Goal: Information Seeking & Learning: Find specific page/section

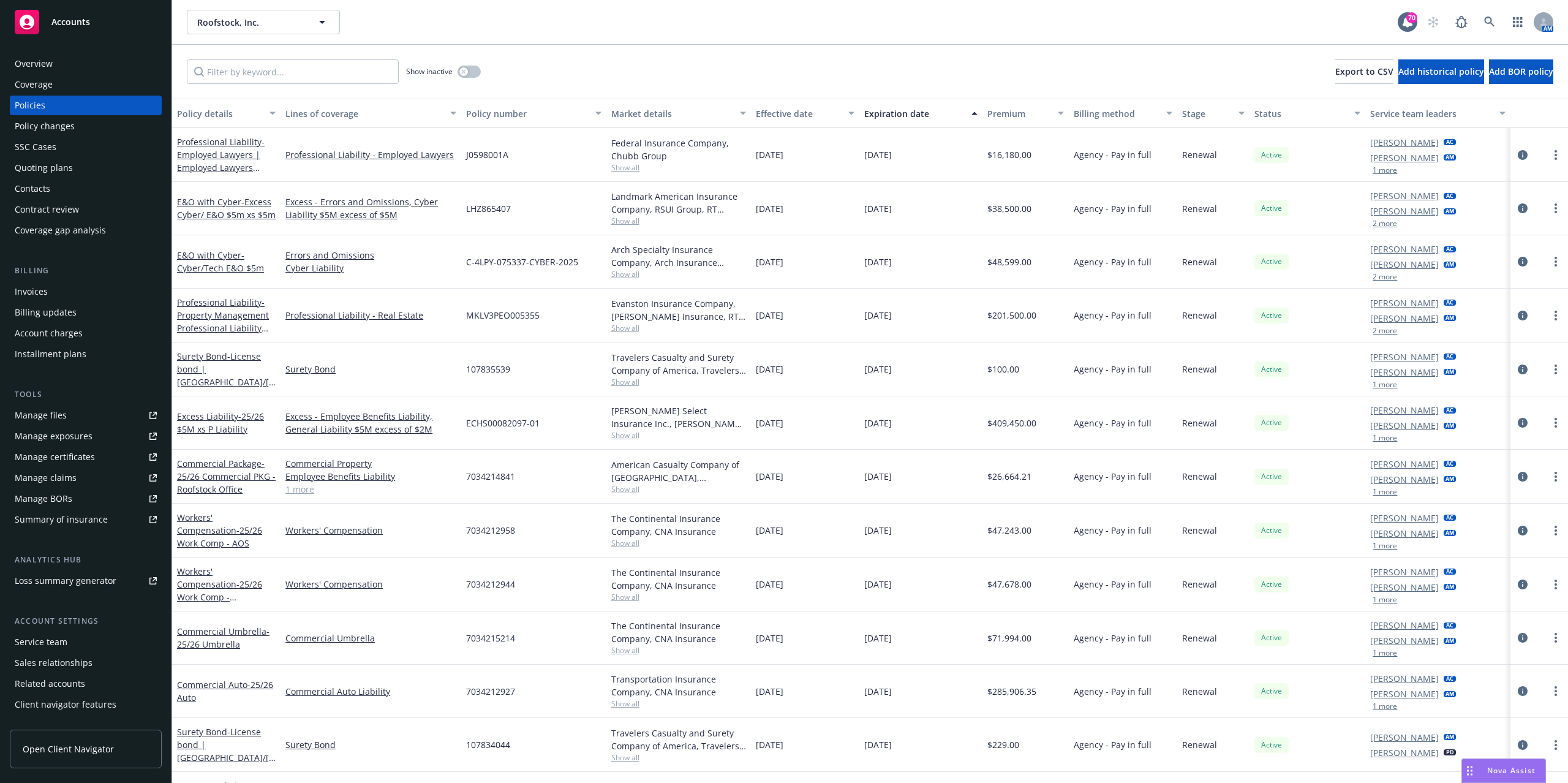
click at [53, 419] on div "Manage files" at bounding box center [41, 415] width 52 height 20
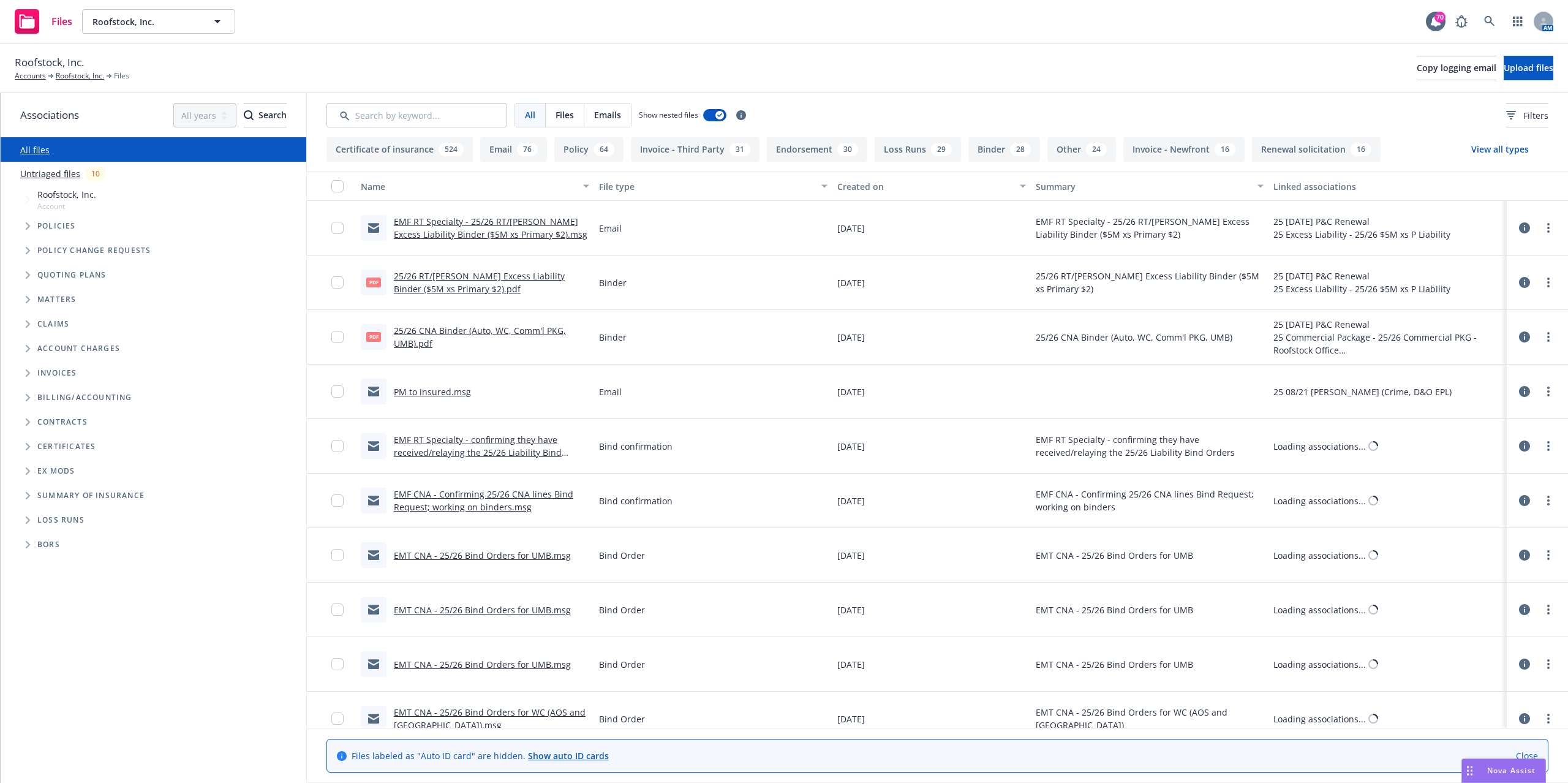
click at [503, 155] on button "Email 76" at bounding box center [514, 149] width 67 height 25
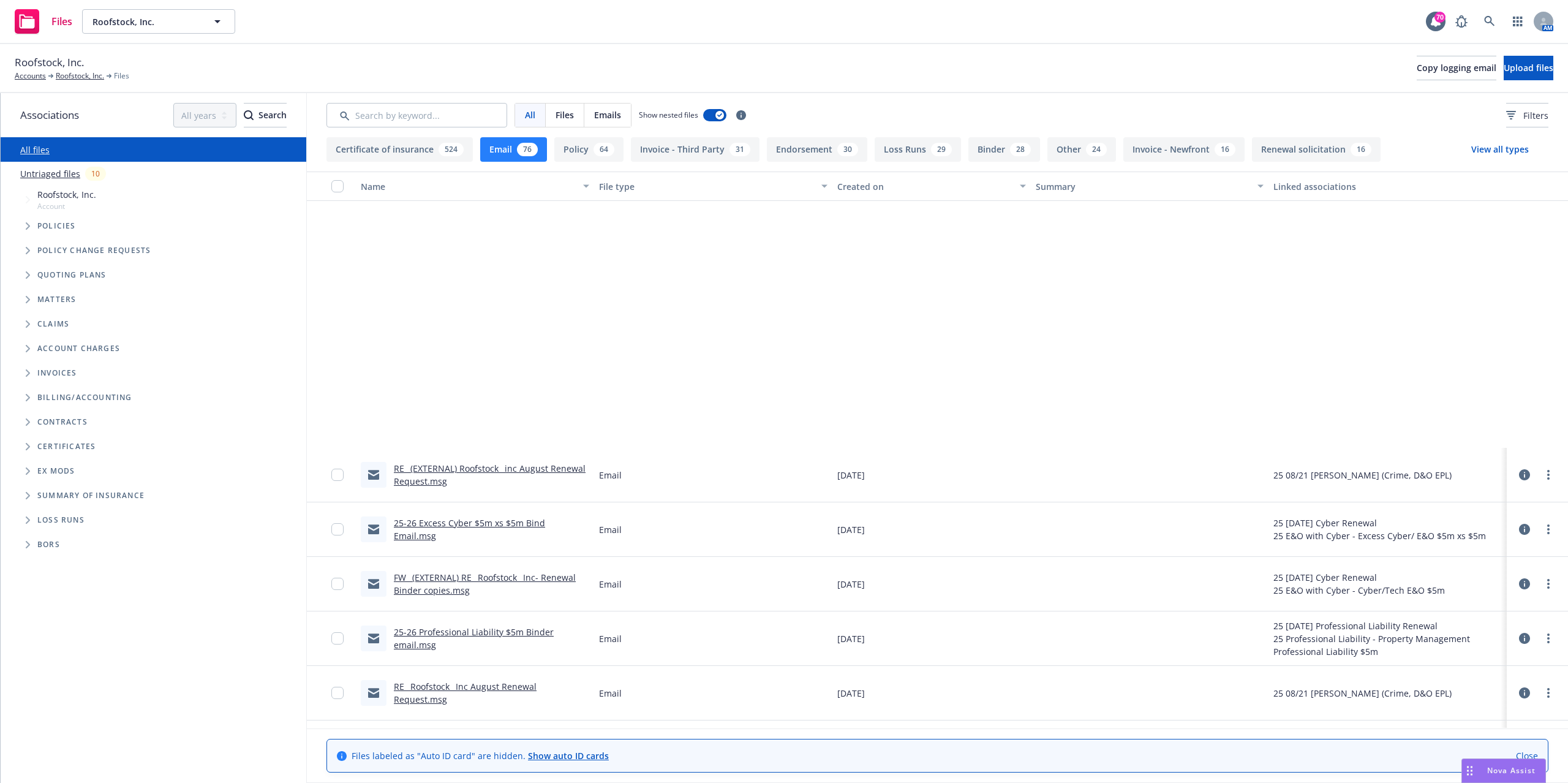
scroll to position [2613, 0]
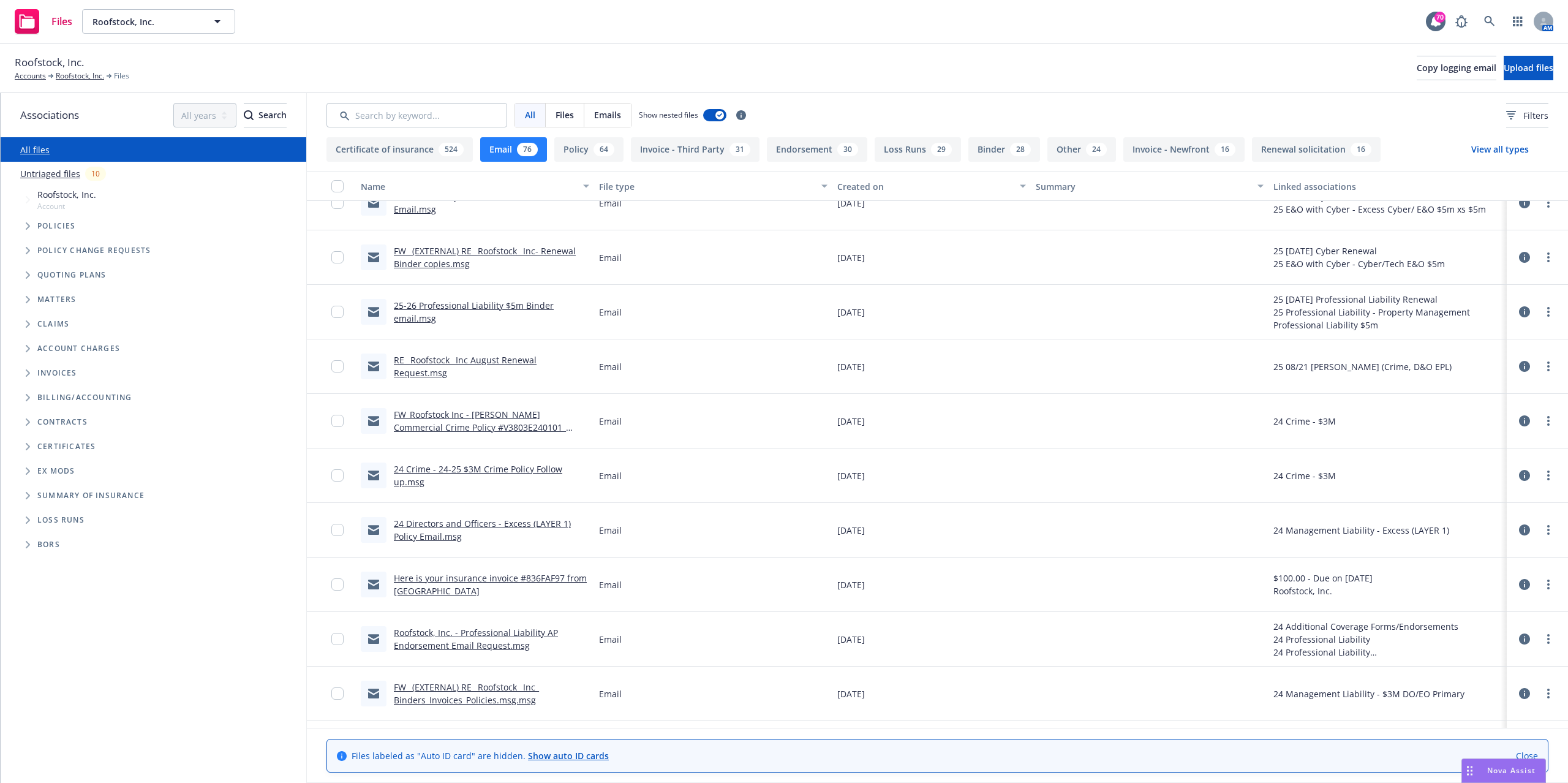
click at [484, 358] on link "RE_ Roofstock_ Inc August Renewal Request.msg" at bounding box center [464, 366] width 143 height 25
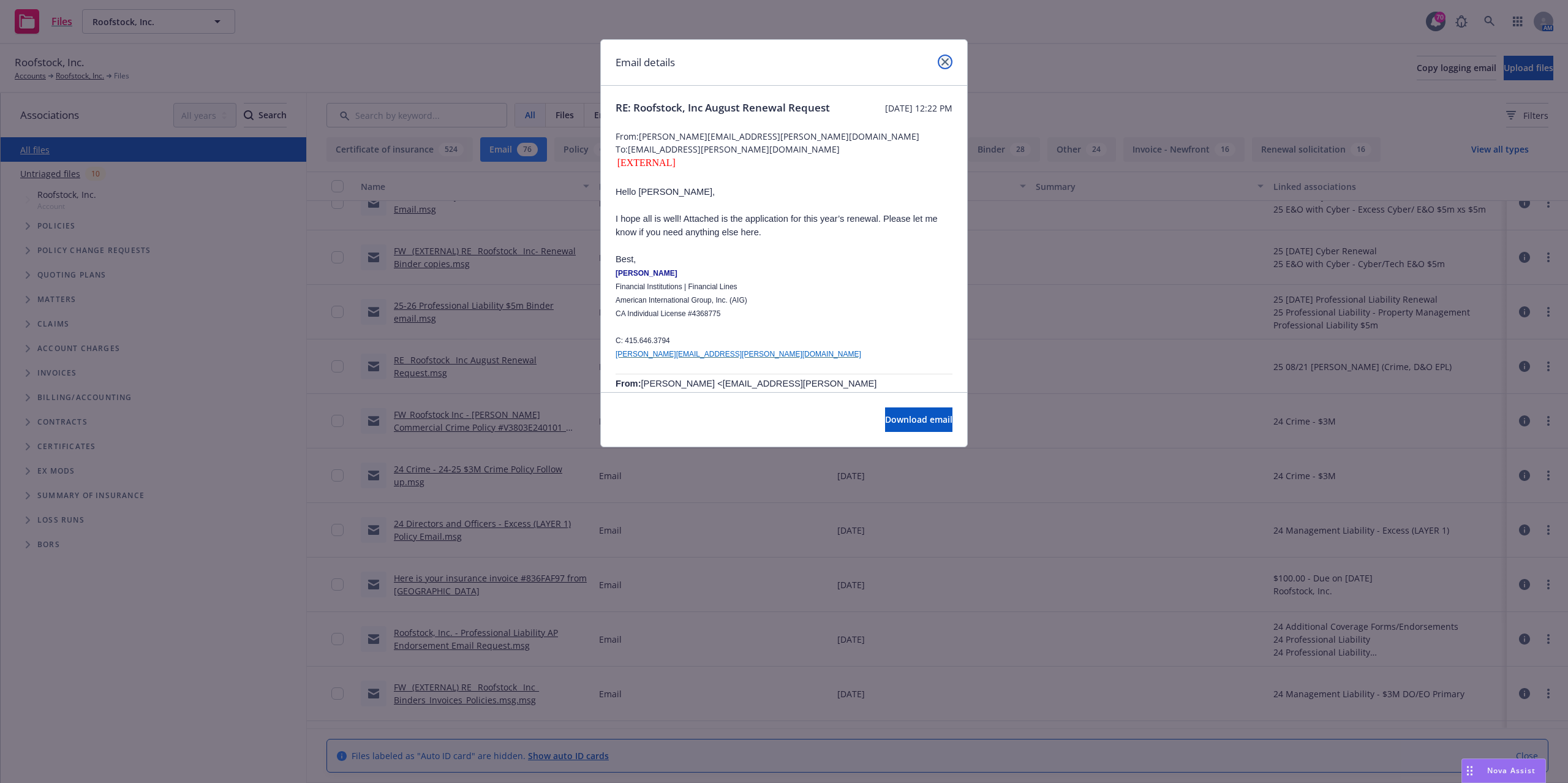
click at [939, 63] on link "close" at bounding box center [945, 62] width 15 height 15
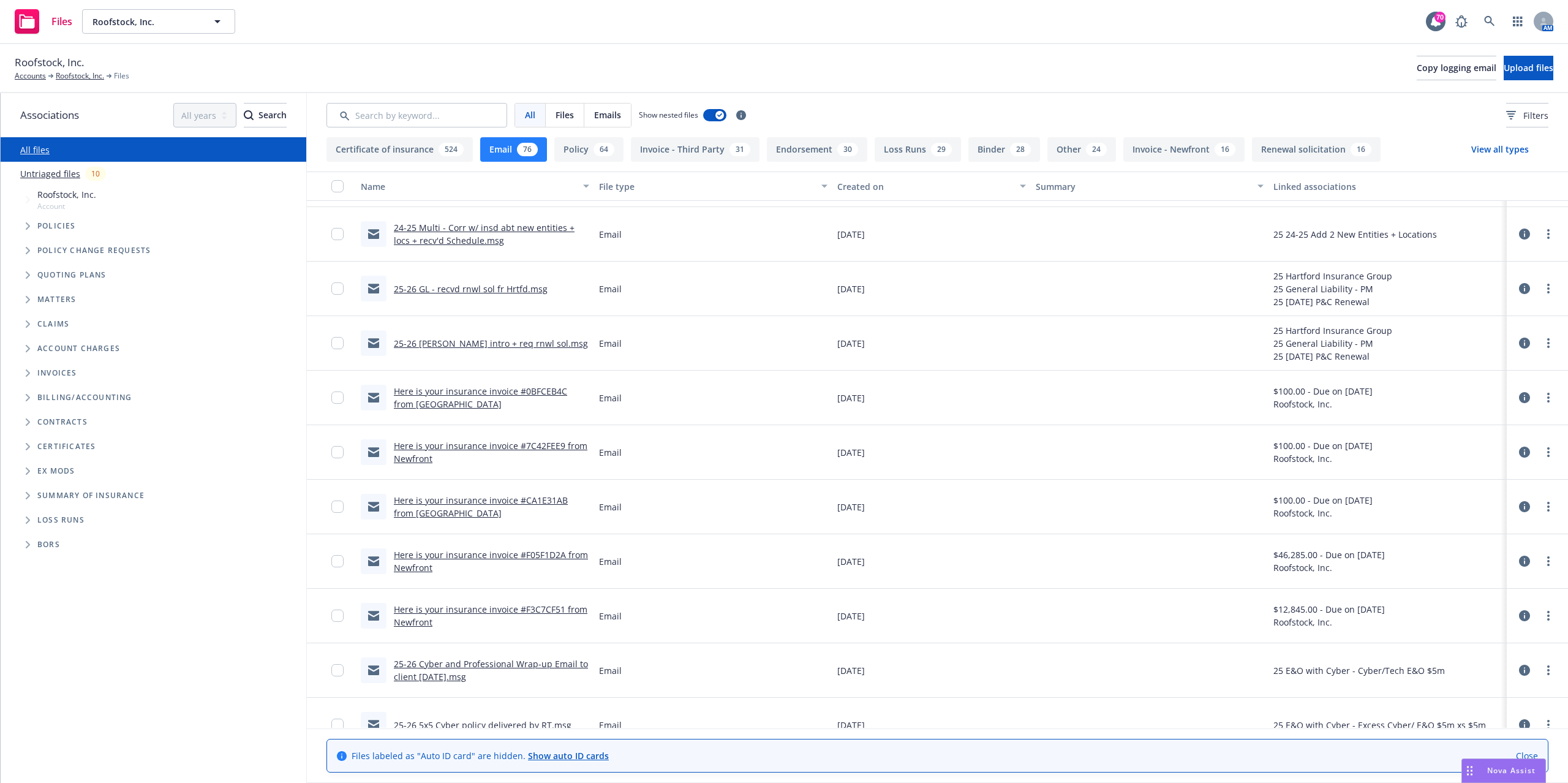
scroll to position [1960, 0]
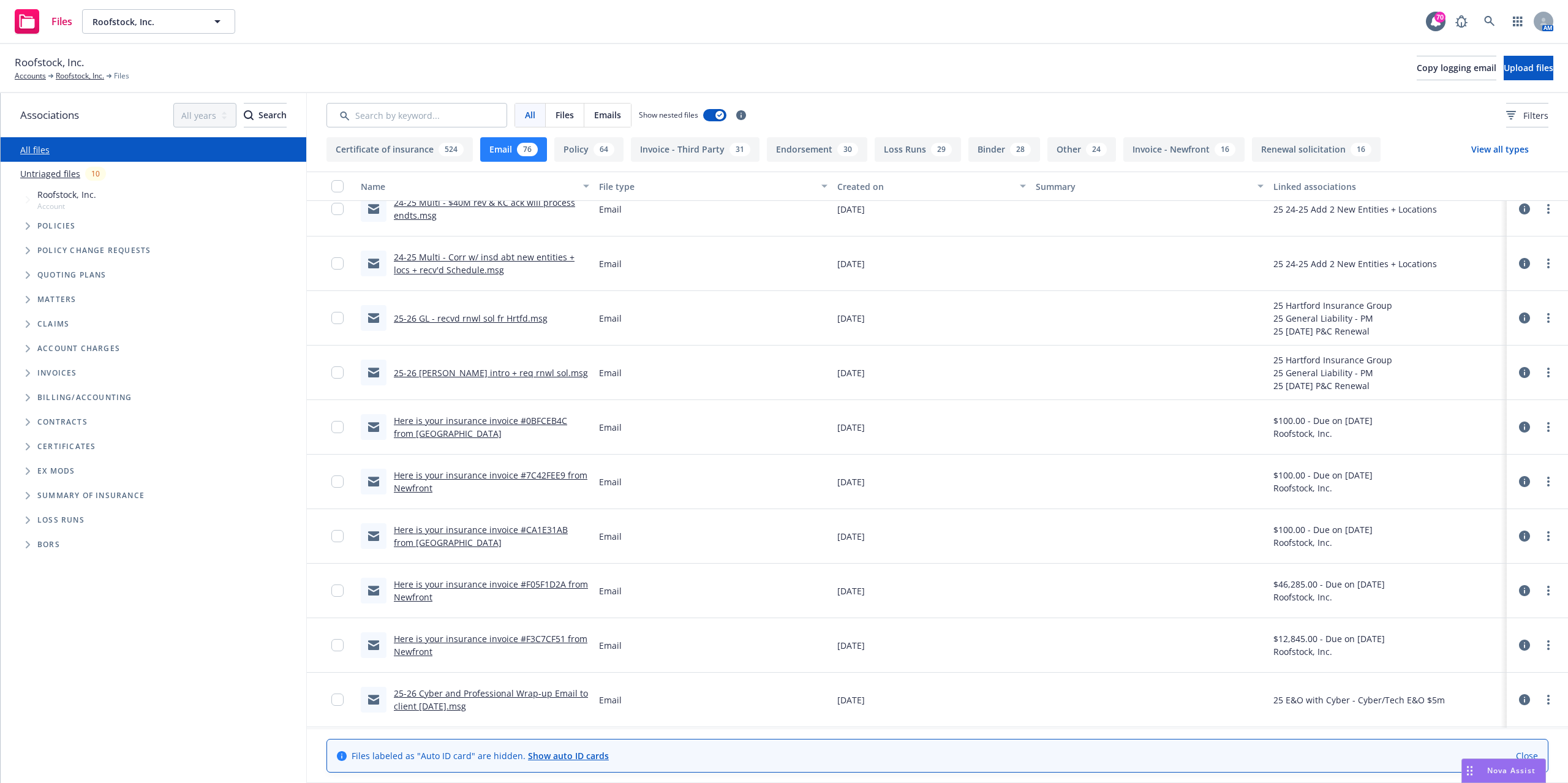
click at [468, 375] on link "25-26 [PERSON_NAME] intro + req rnwl sol.msg" at bounding box center [490, 372] width 194 height 12
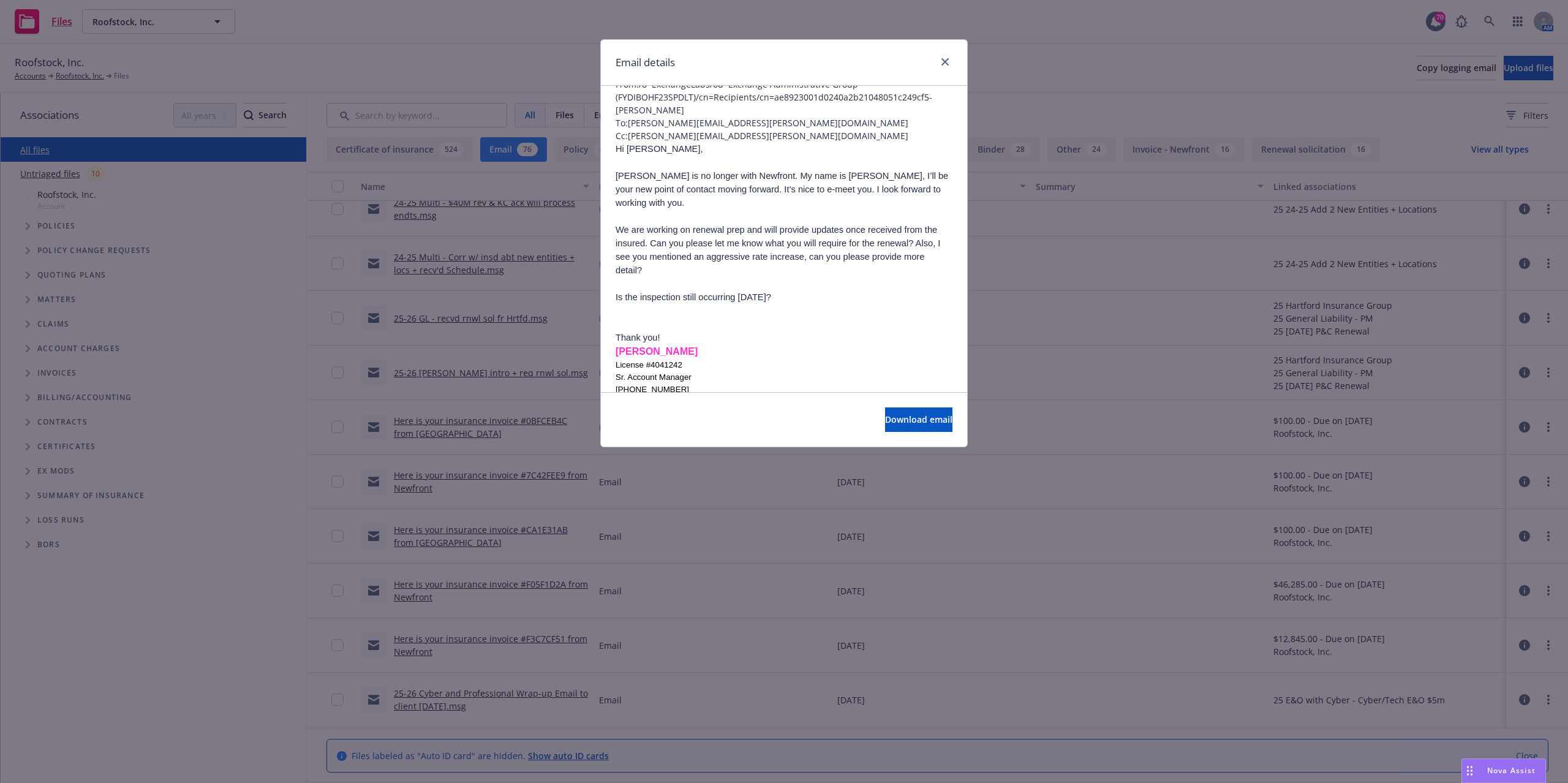
scroll to position [0, 0]
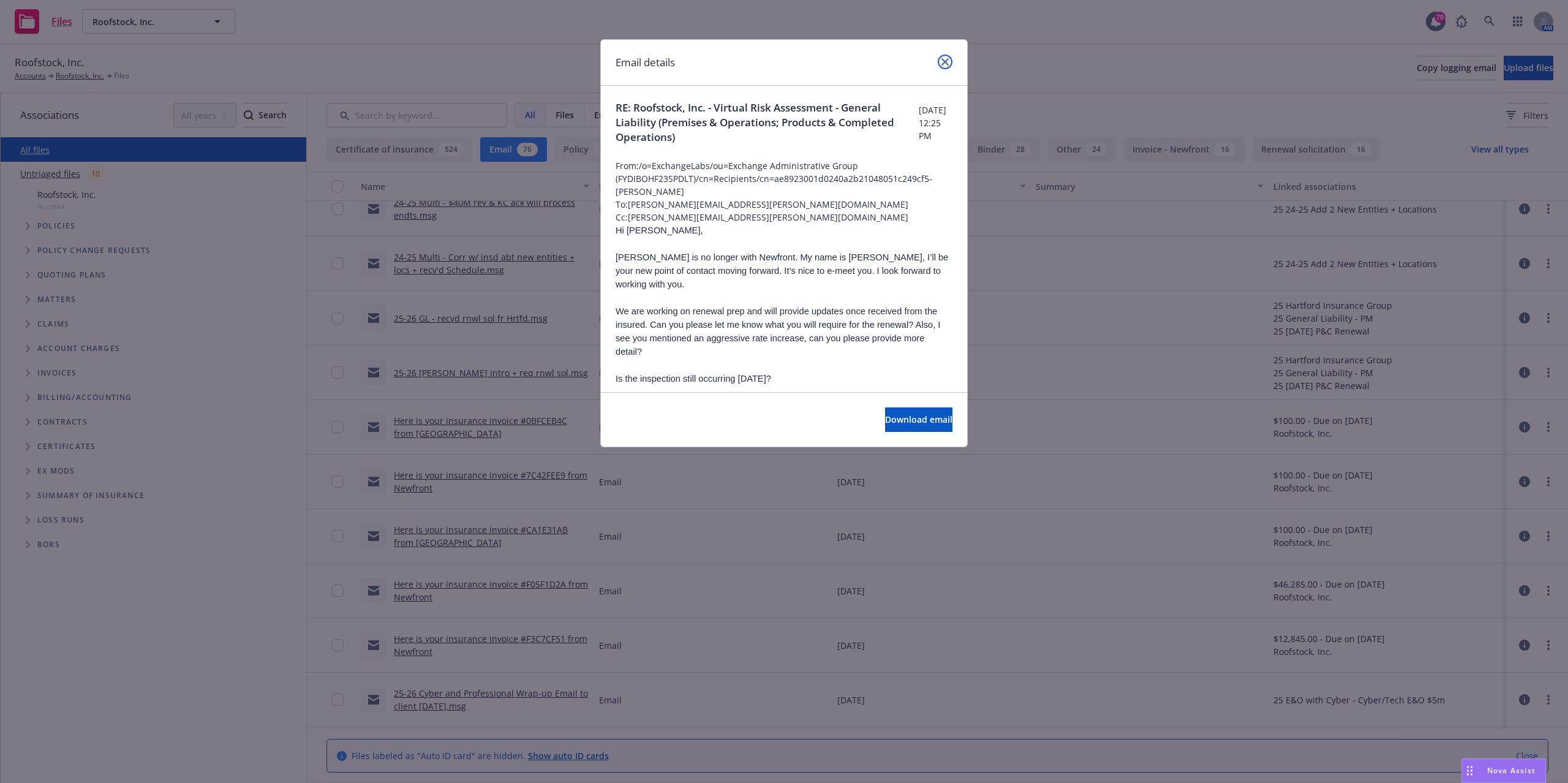
click at [945, 63] on icon "close" at bounding box center [945, 61] width 8 height 8
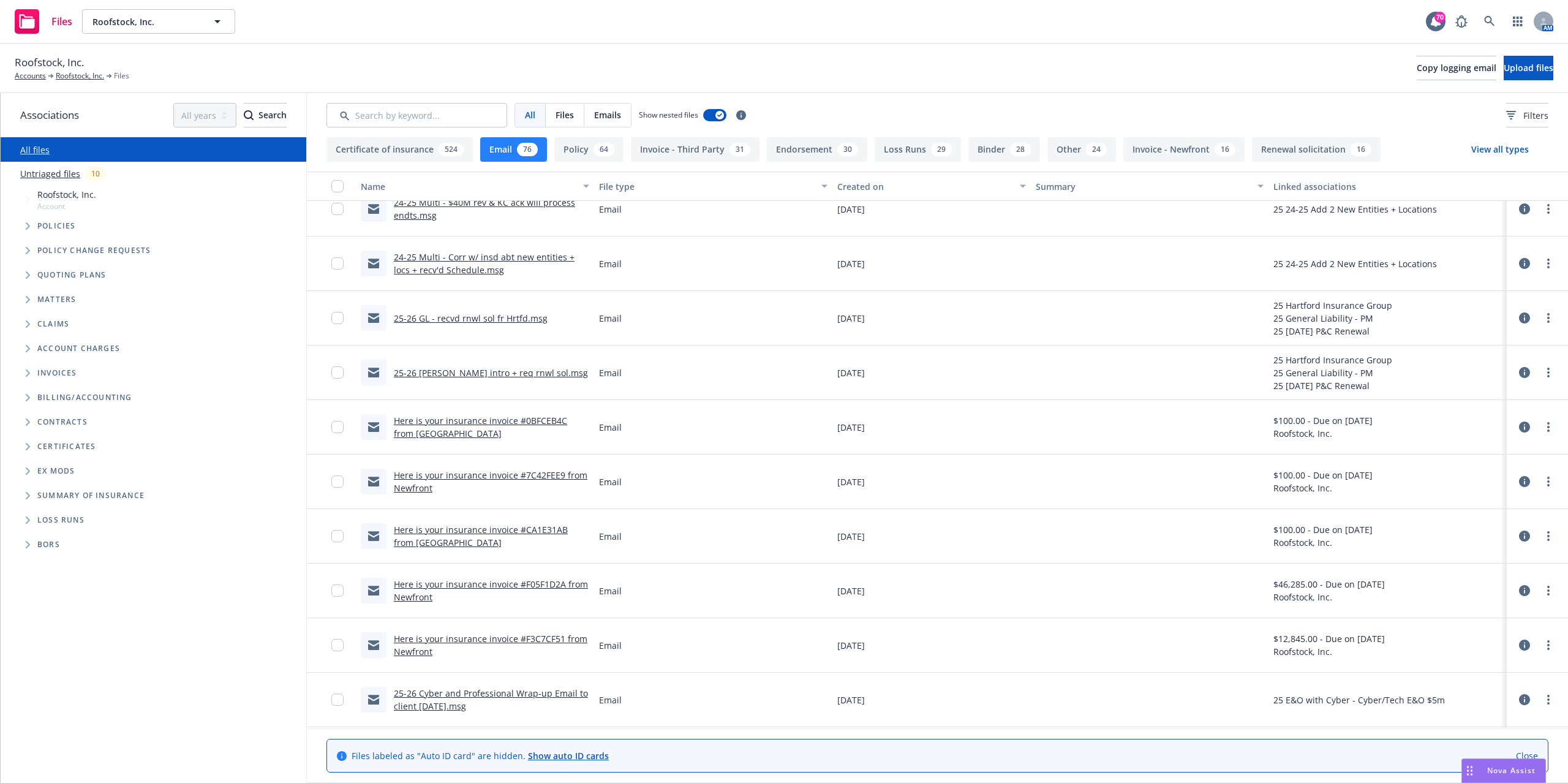
click at [437, 274] on link "24-25 Multi - Corr w/ insd abt new entities + locs + recv'd Schedule.msg" at bounding box center [484, 263] width 181 height 25
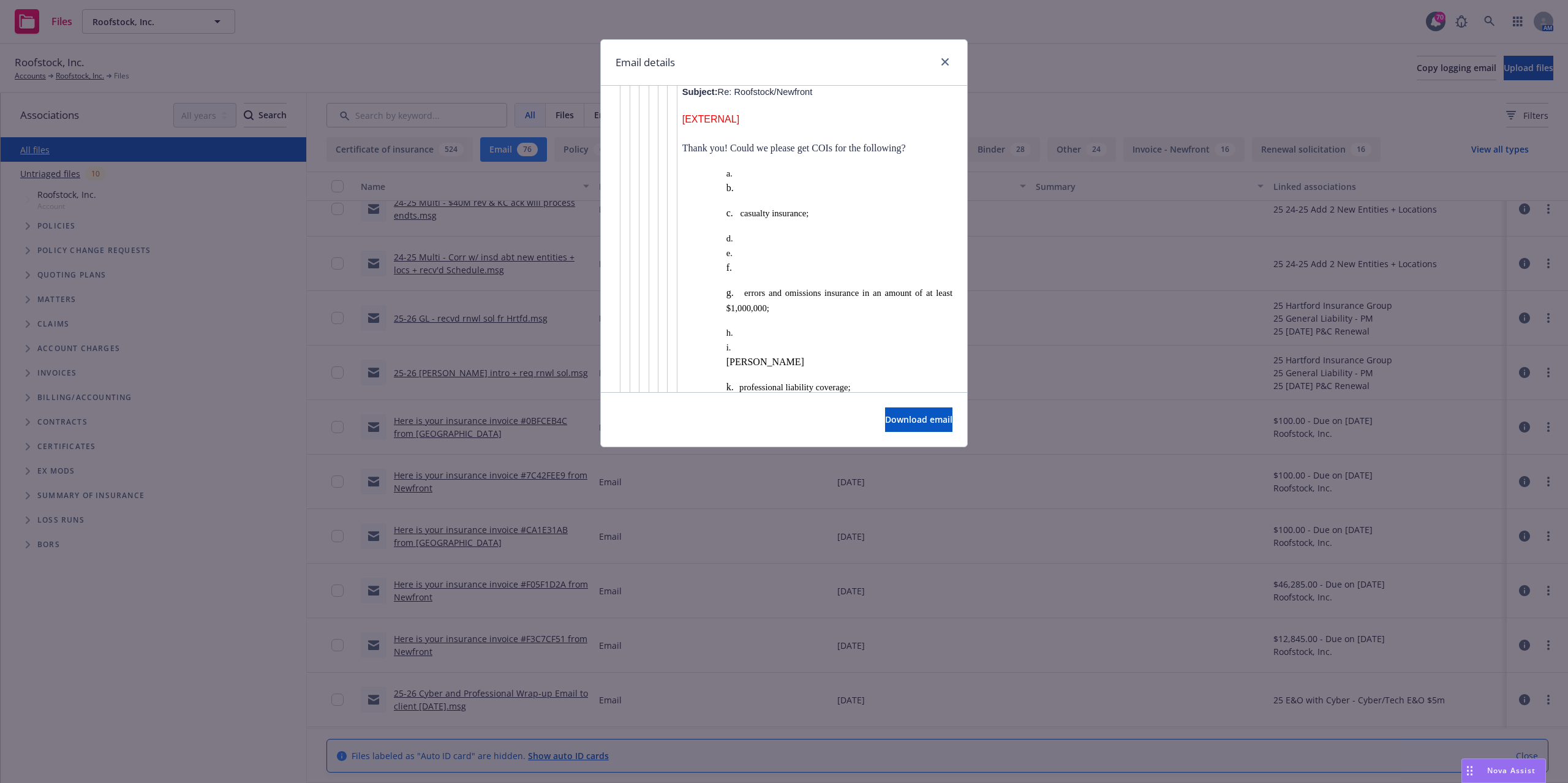
scroll to position [4981, 0]
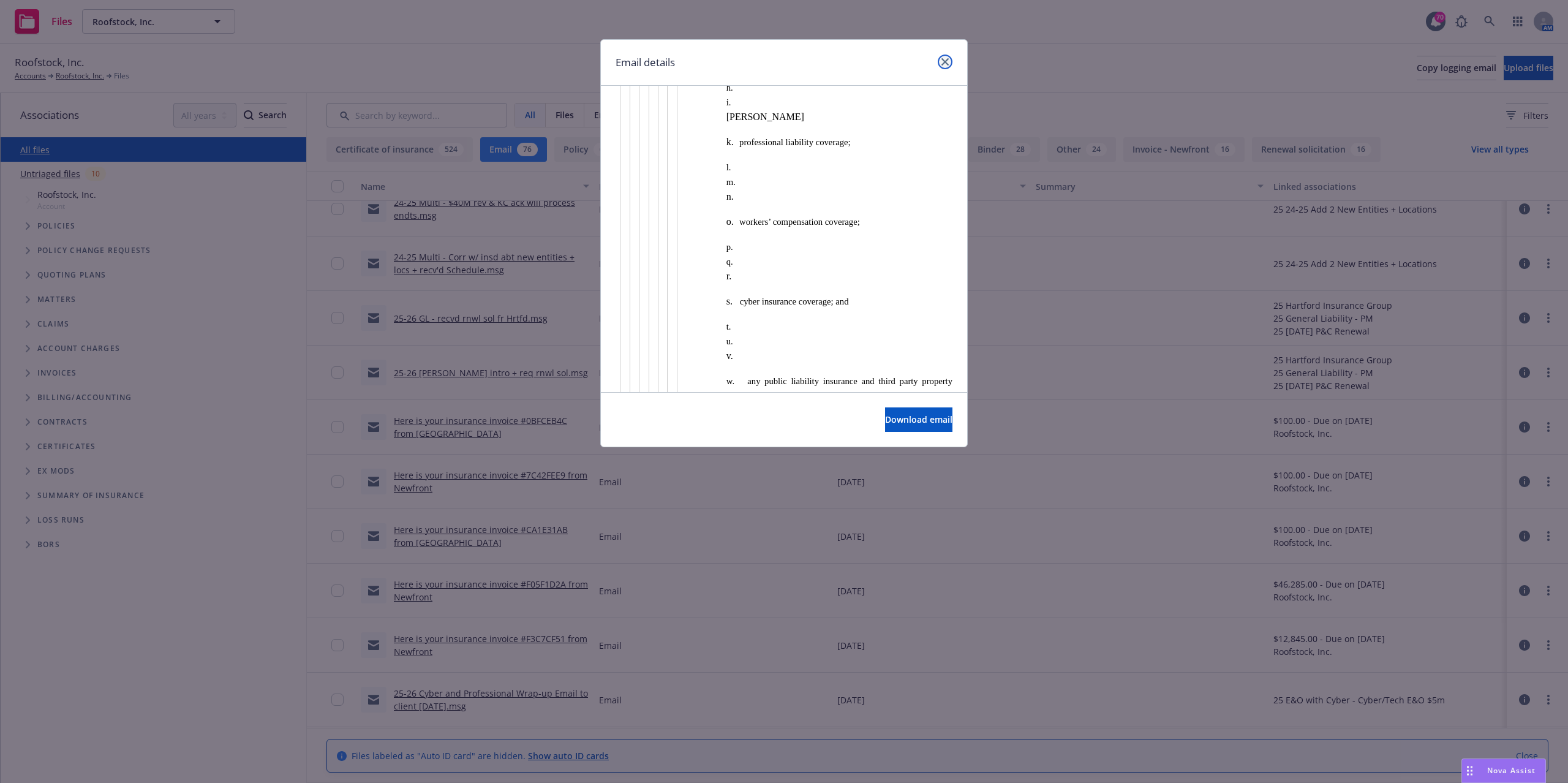
click at [946, 61] on icon "close" at bounding box center [945, 61] width 8 height 8
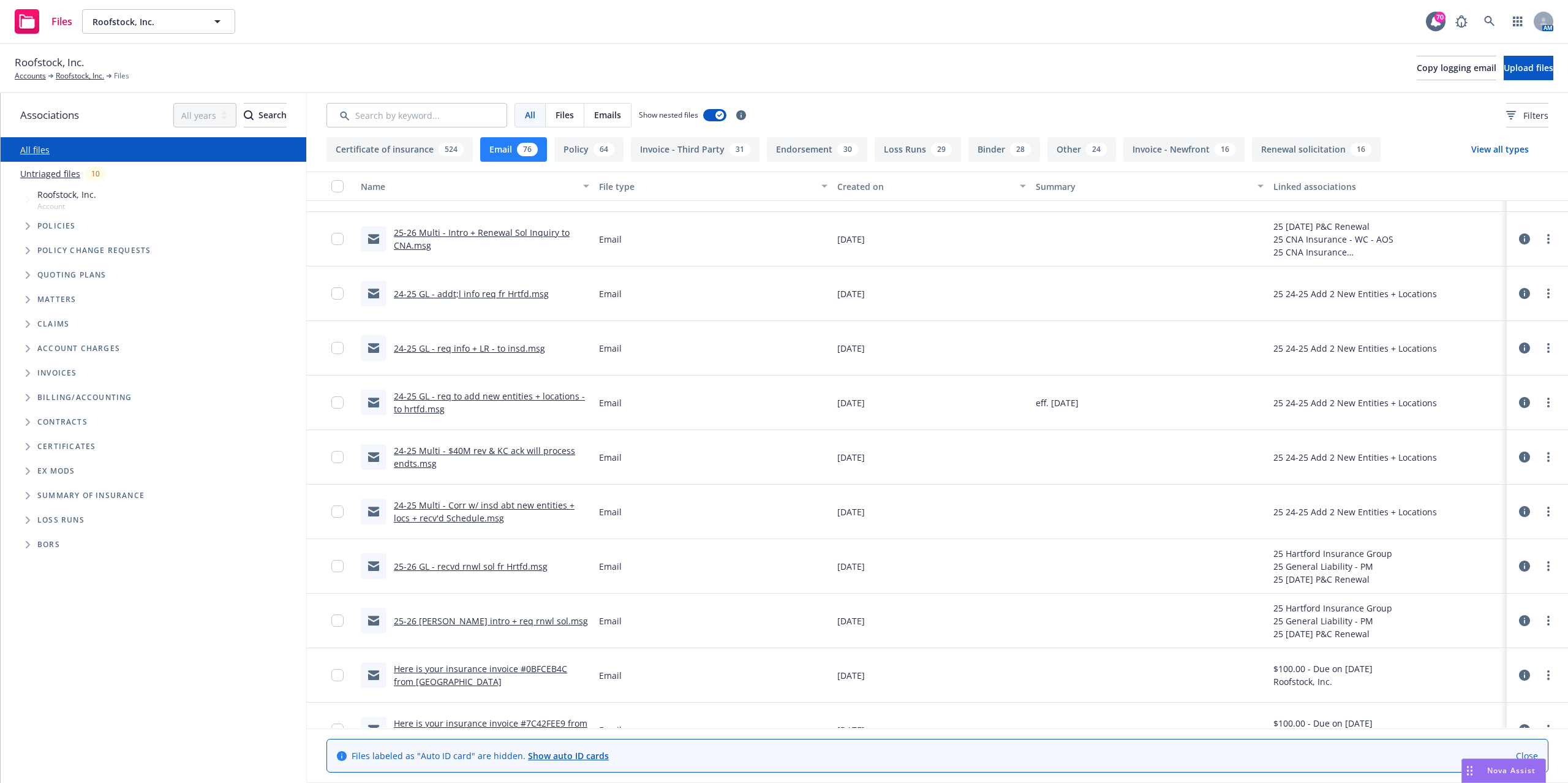
scroll to position [1633, 0]
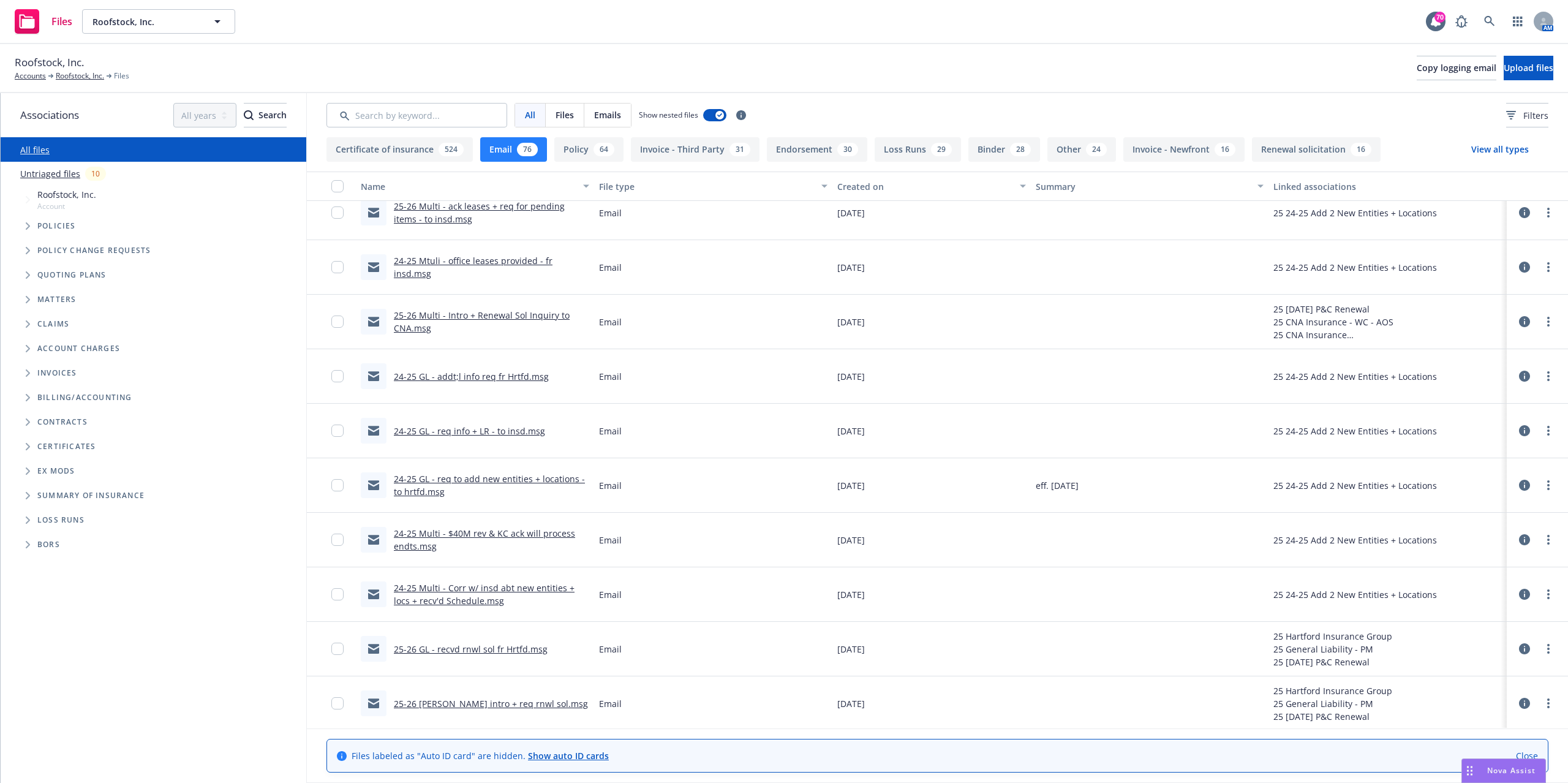
click at [486, 314] on link "25-26 Multi - Intro + Renewal Sol Inquiry to CNA.msg" at bounding box center [482, 321] width 176 height 25
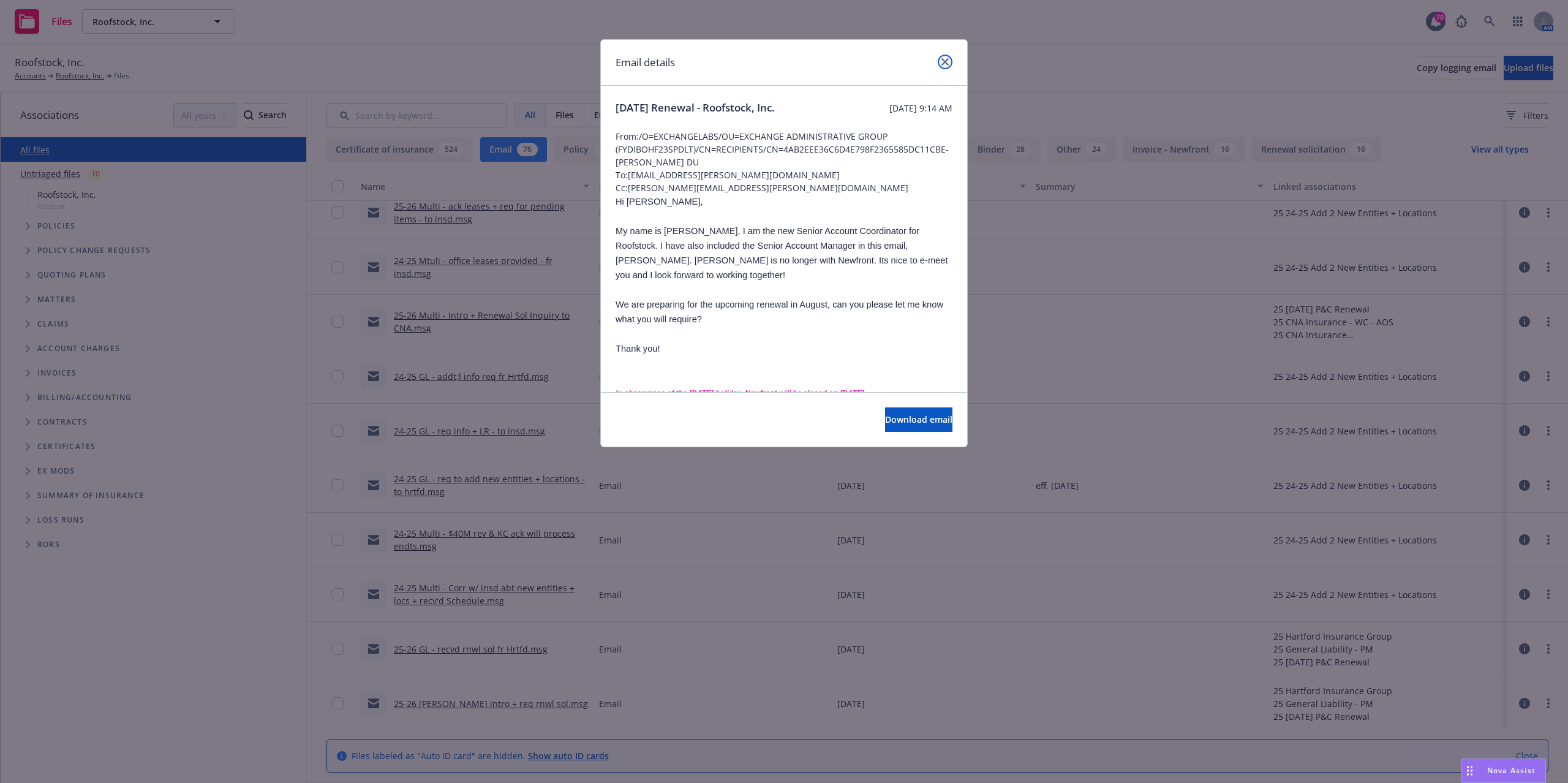
click at [941, 61] on icon "close" at bounding box center [945, 61] width 8 height 8
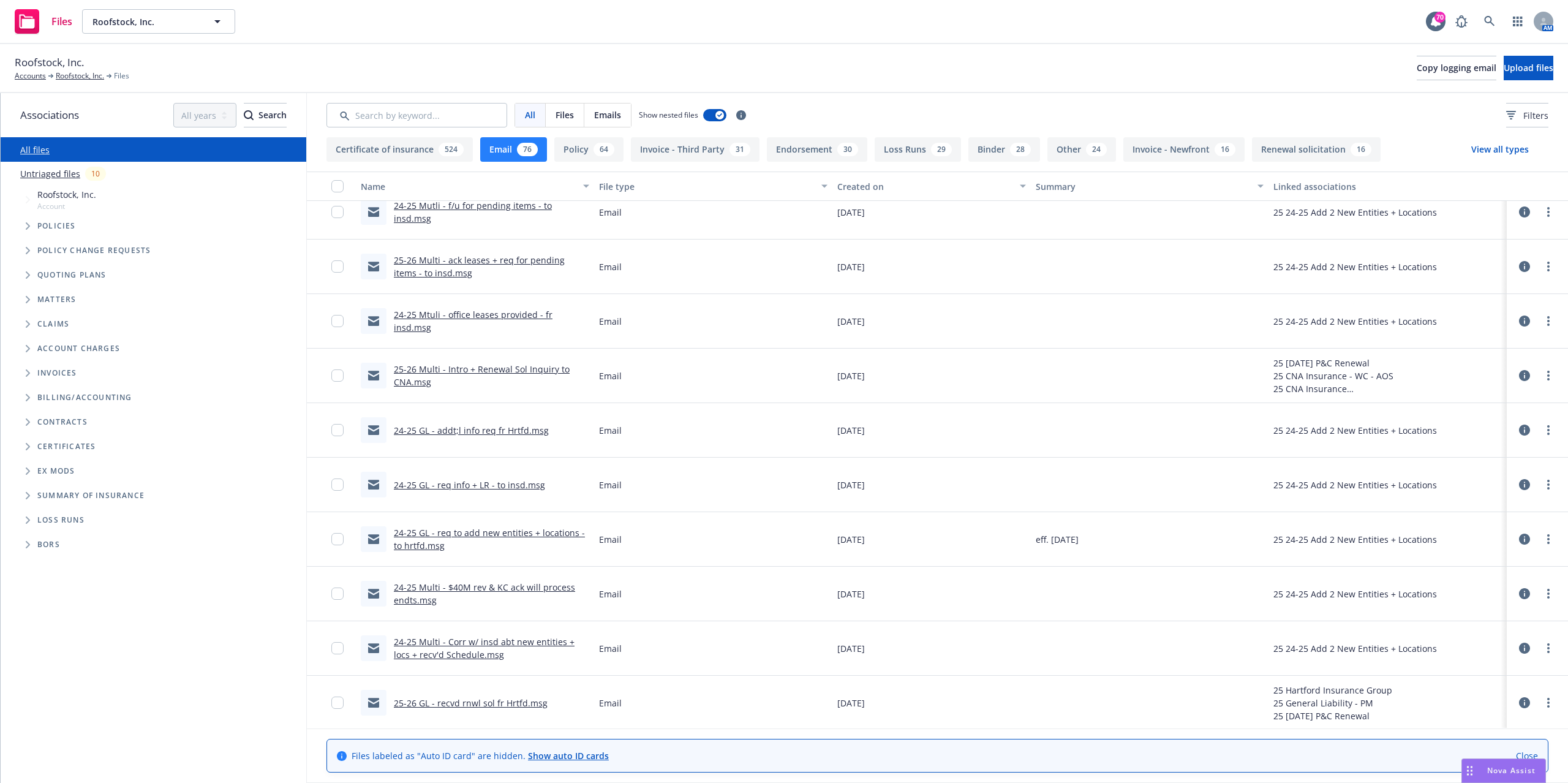
scroll to position [1552, 0]
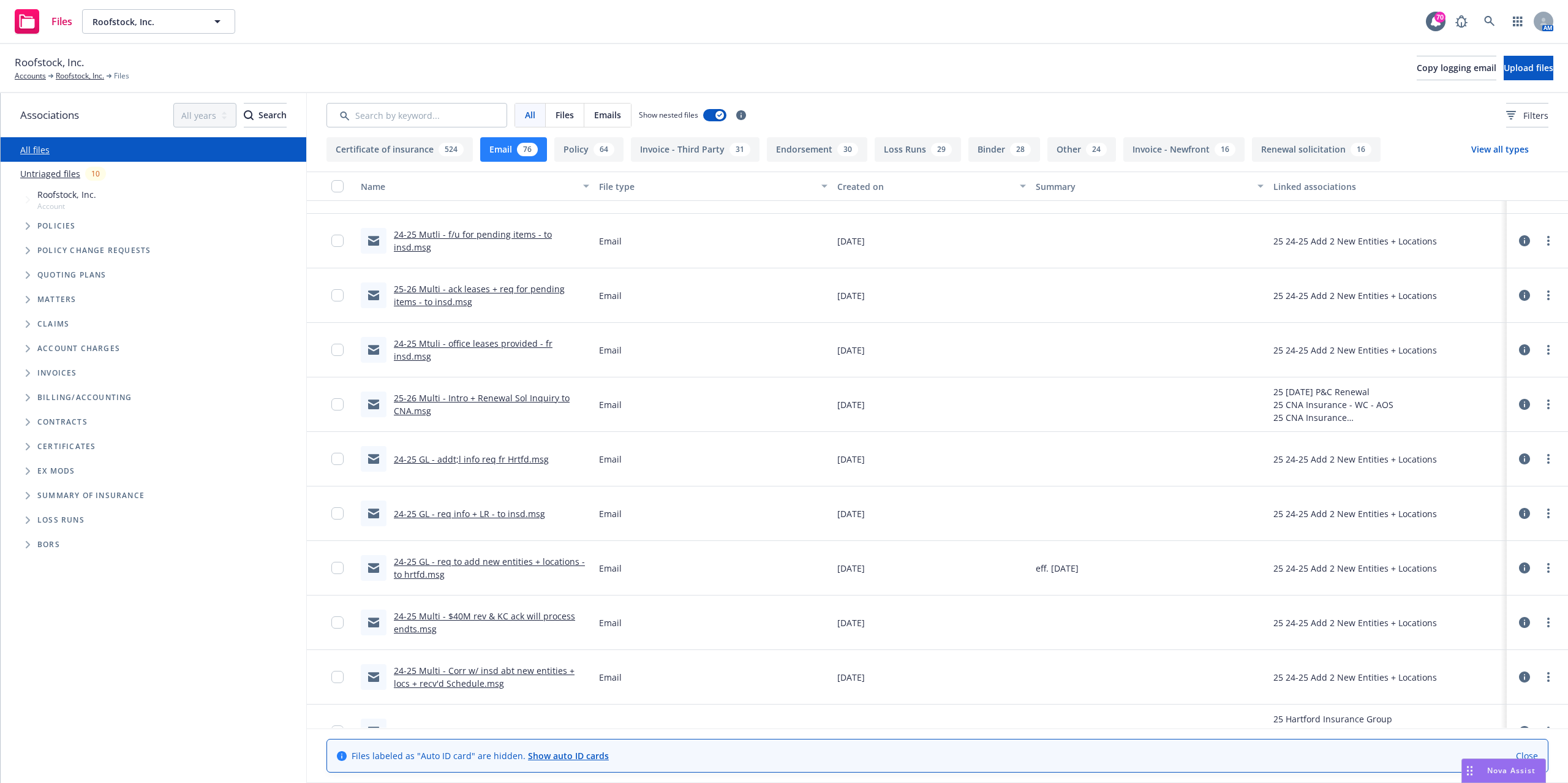
click at [477, 283] on link "25-26 Multi - ack leases + req for pending items - to insd.msg" at bounding box center [479, 295] width 171 height 25
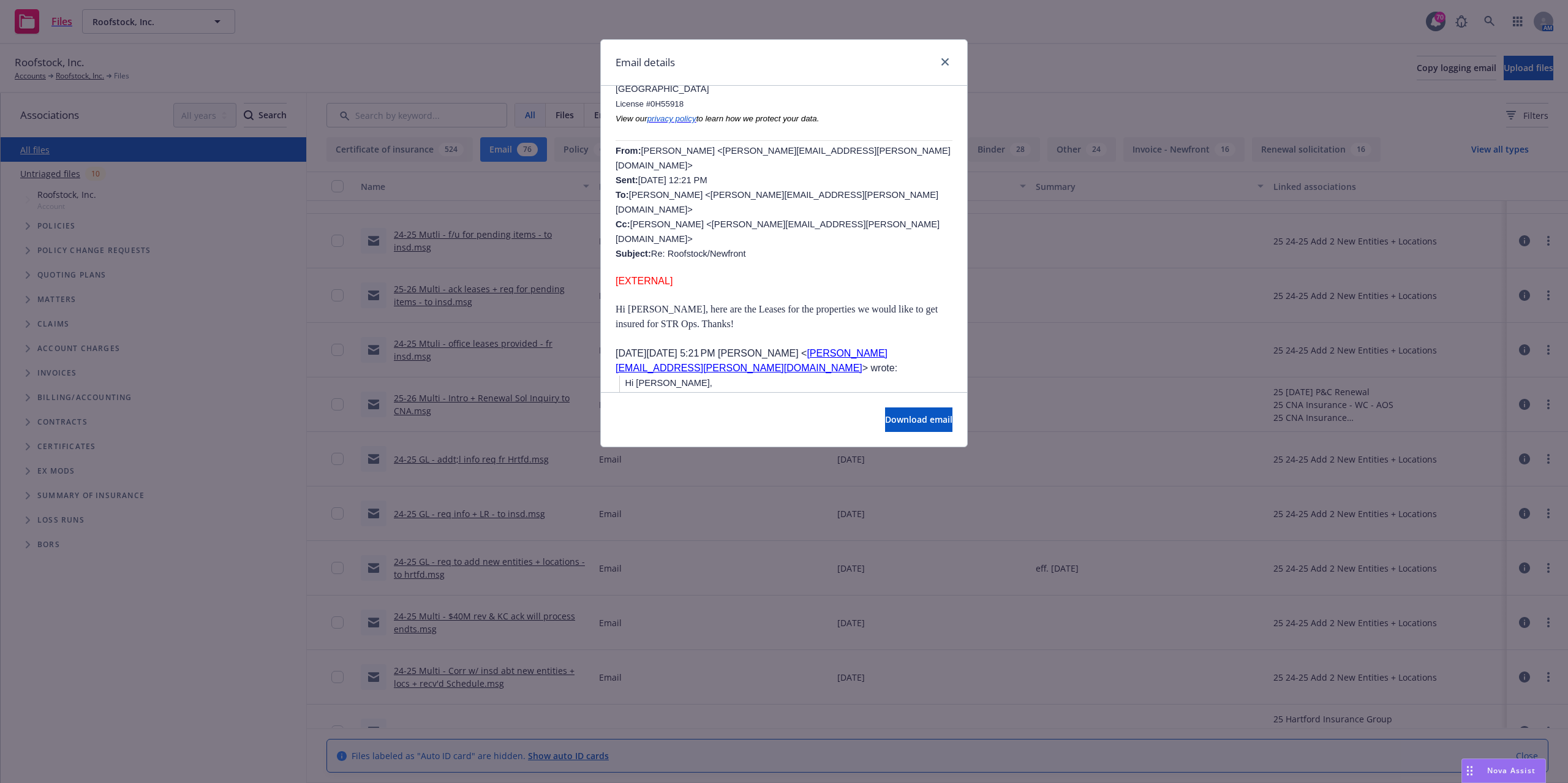
scroll to position [653, 0]
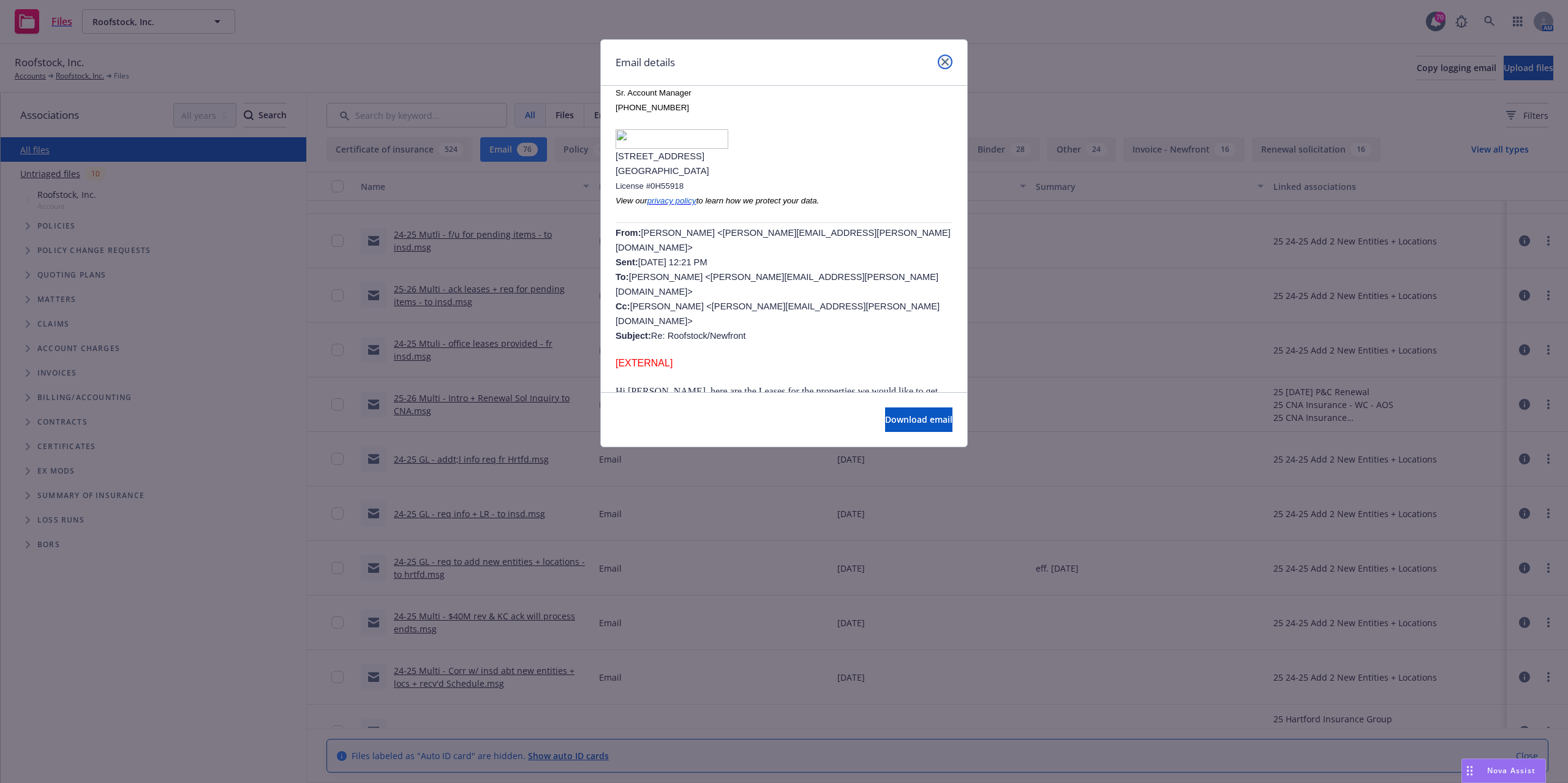
click at [949, 66] on link "close" at bounding box center [945, 62] width 15 height 15
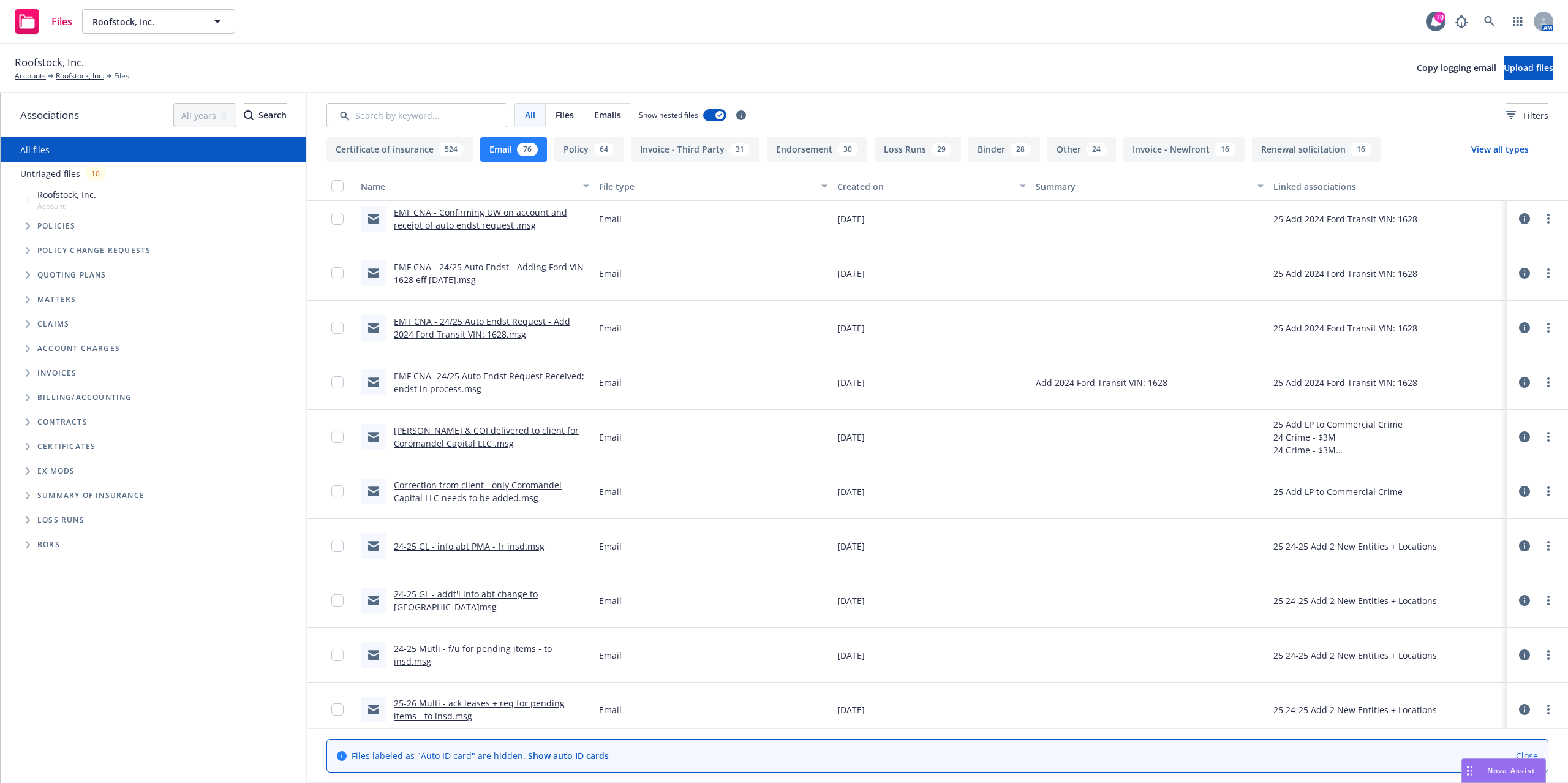
scroll to position [980, 0]
